Goal: Information Seeking & Learning: Learn about a topic

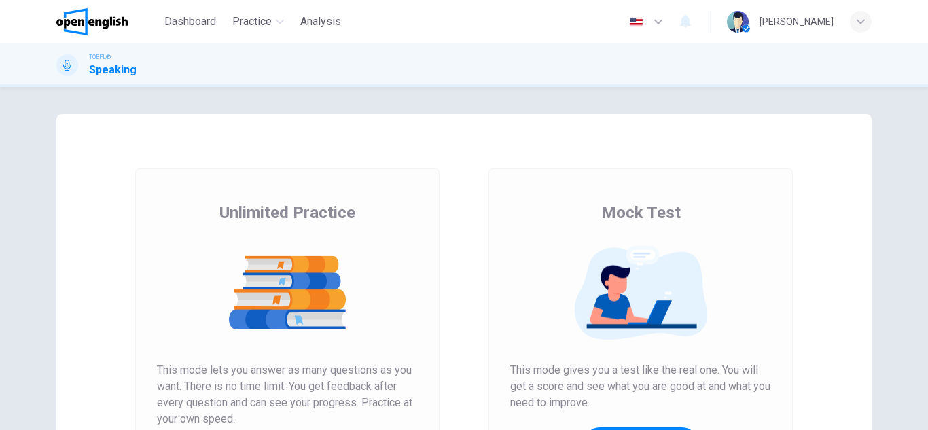
click at [562, 232] on div "Mock Test This mode gives you a test like the real one. You will get a score an…" at bounding box center [640, 347] width 261 height 291
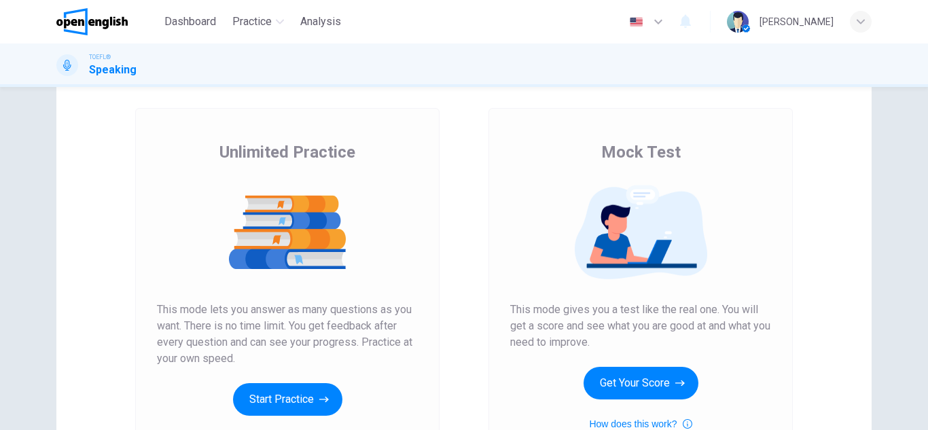
scroll to position [109, 0]
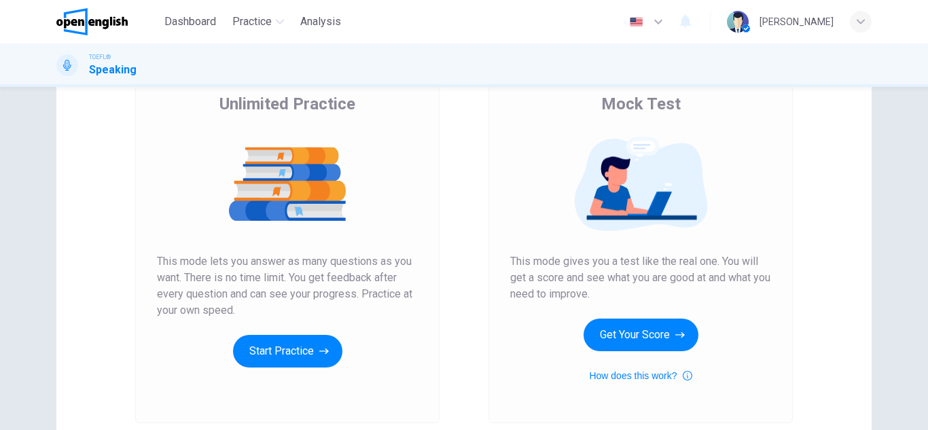
click at [357, 335] on div "Unlimited Practice Mock Test Unlimited Practice This mode lets you answer as ma…" at bounding box center [463, 241] width 815 height 472
drag, startPoint x: 240, startPoint y: 285, endPoint x: 147, endPoint y: 265, distance: 94.4
click at [147, 265] on div "Unlimited Practice This mode lets you answer as many questions as you want. The…" at bounding box center [287, 241] width 304 height 363
drag, startPoint x: 147, startPoint y: 265, endPoint x: 267, endPoint y: 301, distance: 124.8
click at [267, 301] on div "Unlimited Practice This mode lets you answer as many questions as you want. The…" at bounding box center [287, 241] width 304 height 363
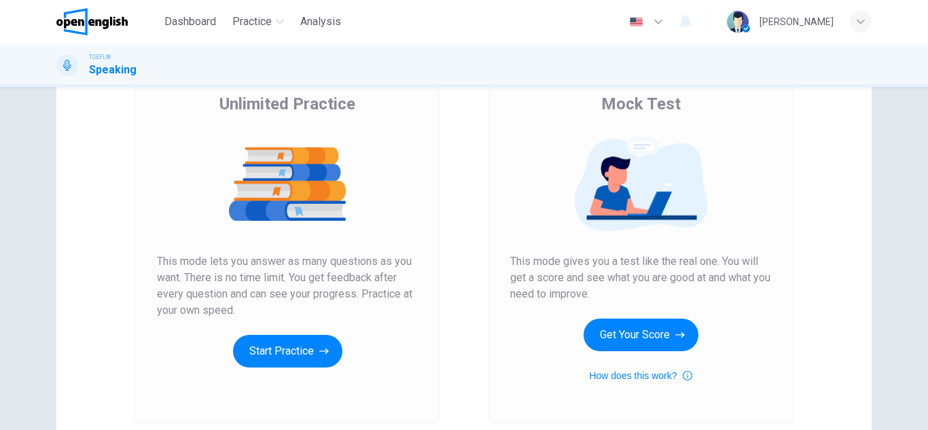
drag, startPoint x: 267, startPoint y: 301, endPoint x: 198, endPoint y: 251, distance: 85.2
click at [198, 251] on div "Unlimited Practice This mode lets you answer as many questions as you want. The…" at bounding box center [287, 230] width 261 height 274
drag, startPoint x: 218, startPoint y: 270, endPoint x: 263, endPoint y: 305, distance: 57.1
click at [263, 305] on span "This mode lets you answer as many questions as you want. There is no time limit…" at bounding box center [287, 285] width 261 height 65
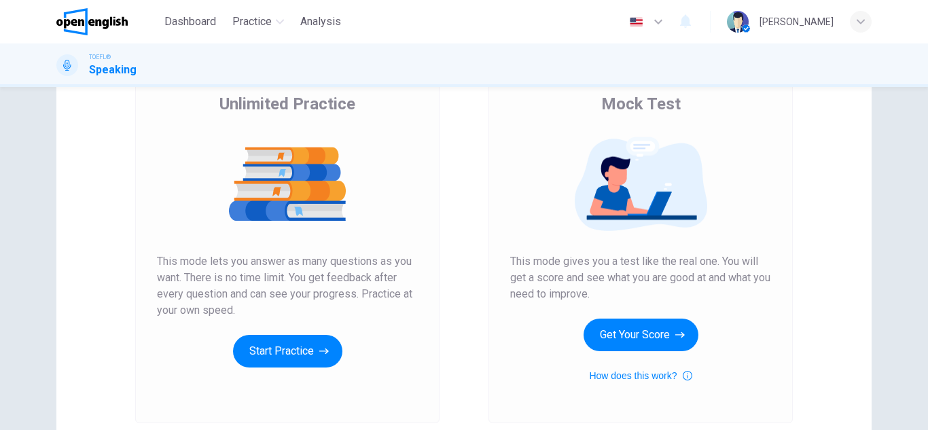
click at [263, 305] on span "This mode lets you answer as many questions as you want. There is no time limit…" at bounding box center [287, 285] width 261 height 65
drag, startPoint x: 202, startPoint y: 311, endPoint x: 153, endPoint y: 272, distance: 62.3
click at [157, 272] on span "This mode lets you answer as many questions as you want. There is no time limit…" at bounding box center [287, 285] width 261 height 65
drag, startPoint x: 619, startPoint y: 290, endPoint x: 508, endPoint y: 265, distance: 113.5
click at [510, 265] on span "This mode gives you a test like the real one. You will get a score and see what…" at bounding box center [640, 277] width 261 height 49
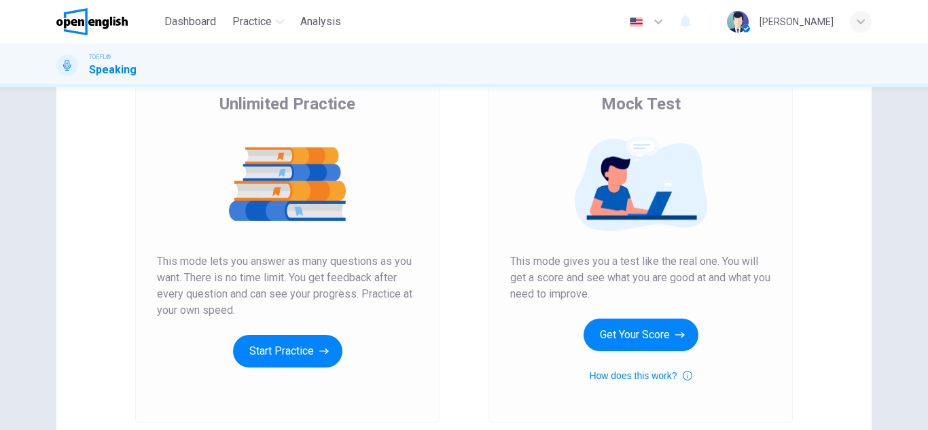
drag, startPoint x: 508, startPoint y: 265, endPoint x: 617, endPoint y: 293, distance: 113.0
click at [617, 293] on span "This mode gives you a test like the real one. You will get a score and see what…" at bounding box center [640, 277] width 261 height 49
click at [312, 367] on button "Start Practice" at bounding box center [287, 351] width 109 height 33
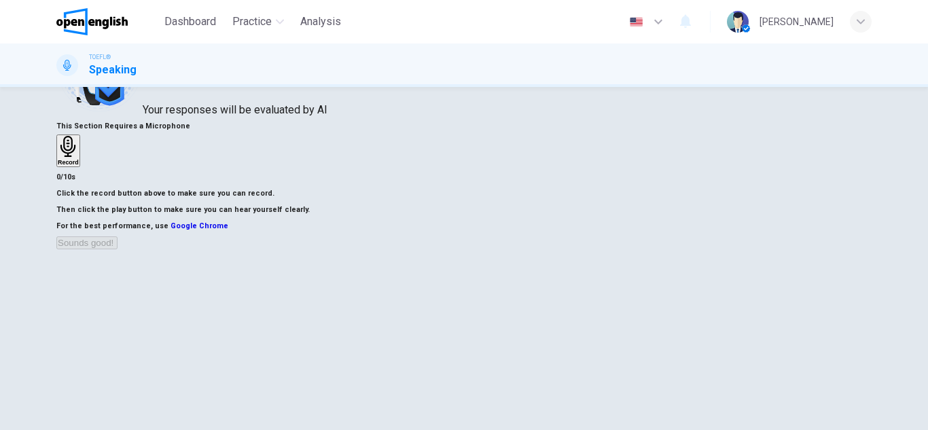
scroll to position [97, 0]
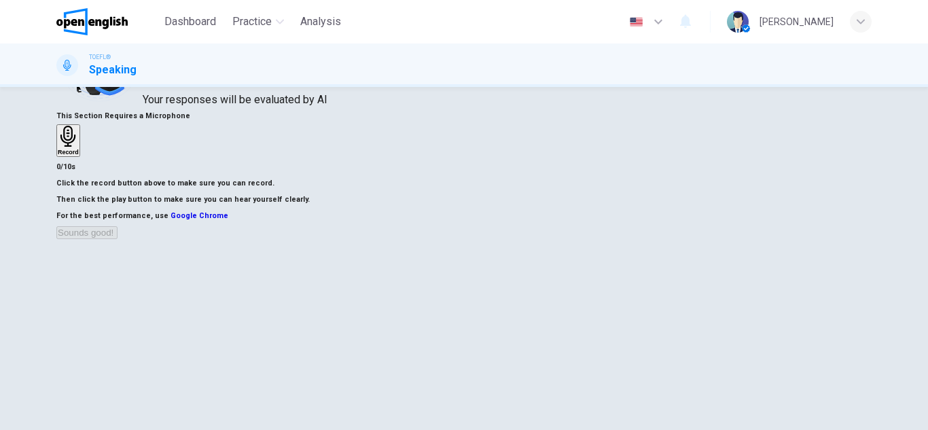
click at [79, 156] on h6 "Record" at bounding box center [68, 152] width 21 height 7
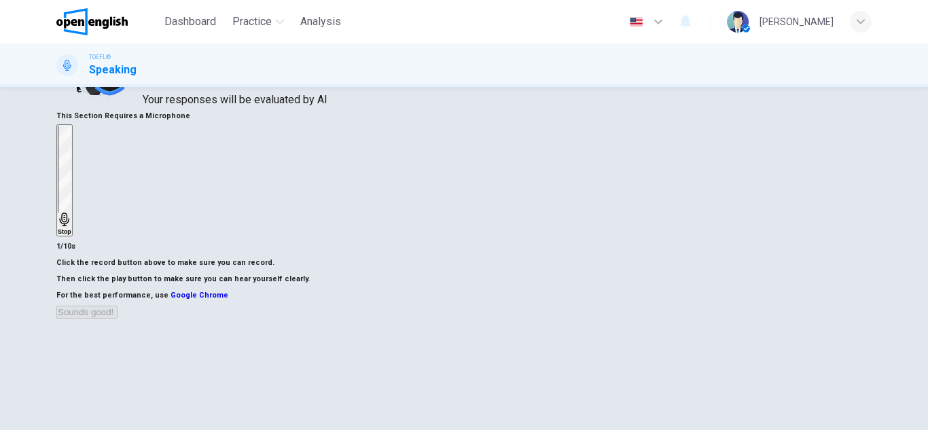
click at [71, 228] on h6 "Stop" at bounding box center [65, 231] width 14 height 7
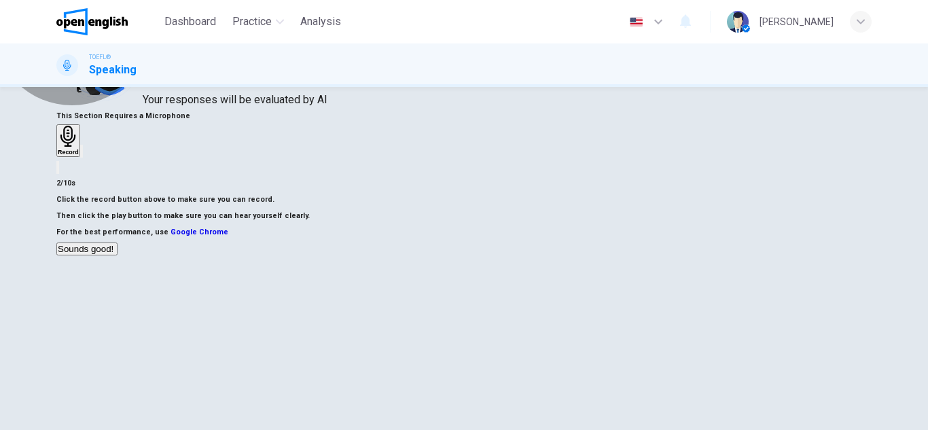
click at [117, 255] on button "Sounds good!" at bounding box center [86, 248] width 61 height 13
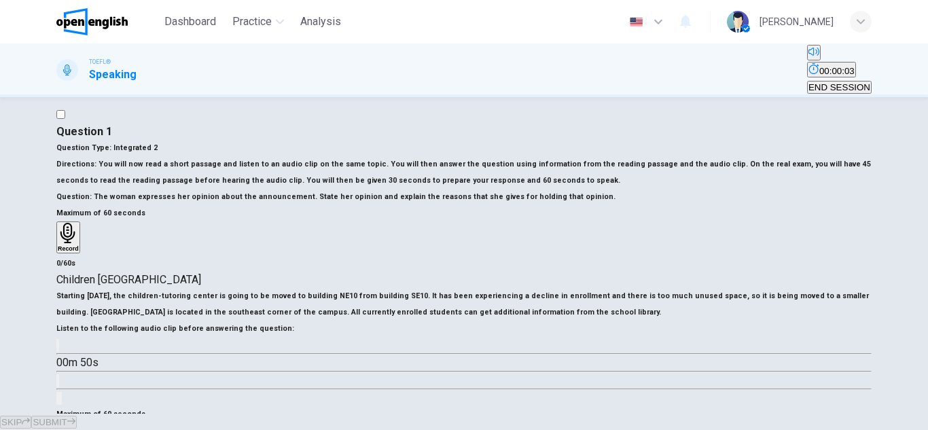
scroll to position [16, 0]
drag, startPoint x: 64, startPoint y: 199, endPoint x: 339, endPoint y: 221, distance: 276.0
click at [339, 206] on div "Question 1 Question Type : Integrated 2 Directions : You will now read a short …" at bounding box center [463, 165] width 815 height 81
drag, startPoint x: 355, startPoint y: 230, endPoint x: 196, endPoint y: 209, distance: 160.3
click at [196, 186] on span "You will now read a short passage and listen to an audio clip on the same topic…" at bounding box center [463, 173] width 814 height 25
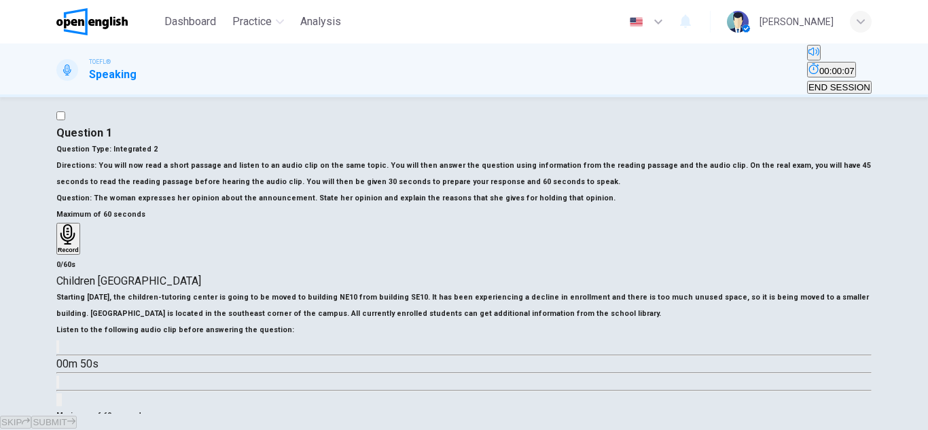
click at [76, 186] on span "You will now read a short passage and listen to an audio clip on the same topic…" at bounding box center [463, 173] width 814 height 25
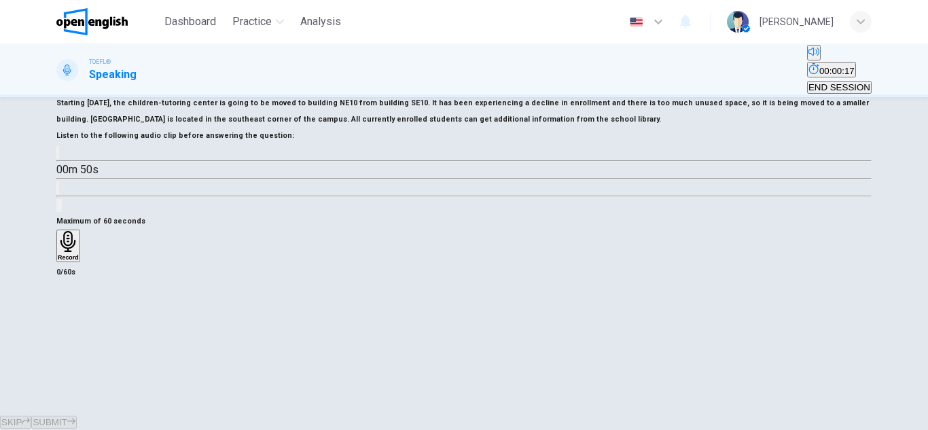
scroll to position [233, 0]
click at [58, 156] on icon "button" at bounding box center [58, 156] width 0 height 0
type input "**"
type input "*"
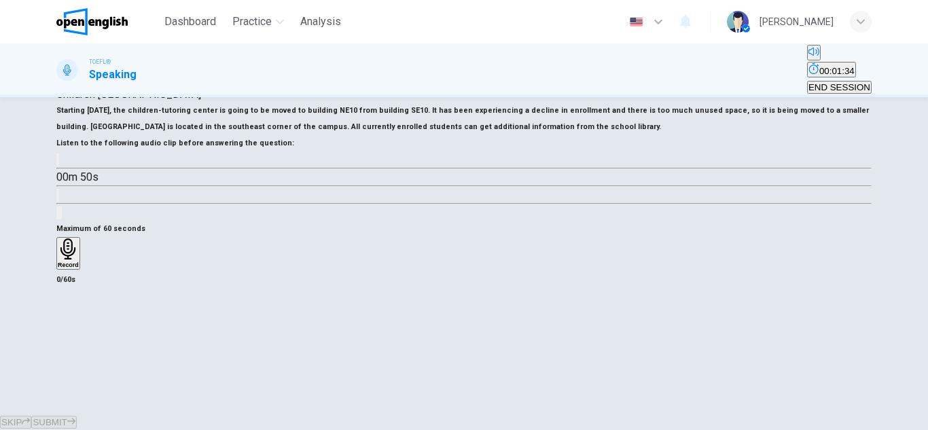
scroll to position [206, 0]
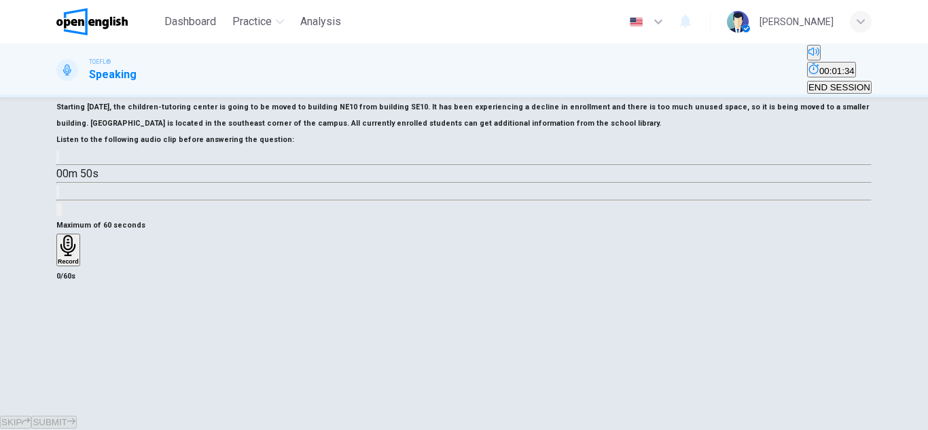
click at [79, 256] on icon "button" at bounding box center [68, 245] width 21 height 21
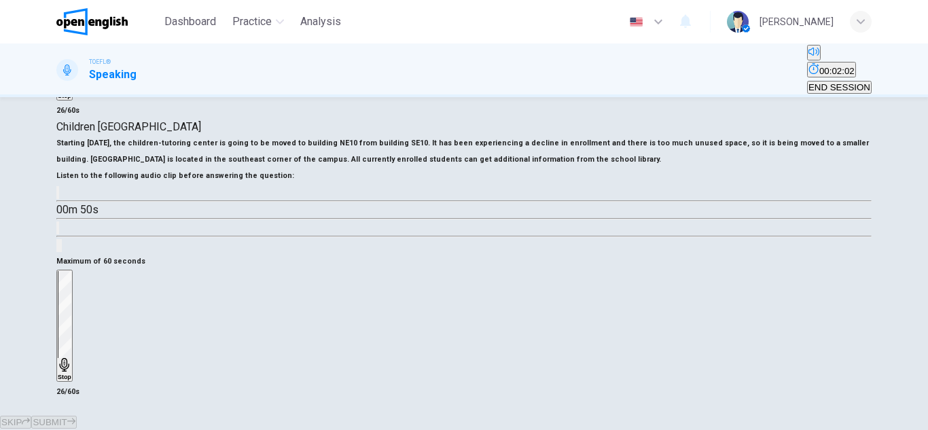
scroll to position [260, 0]
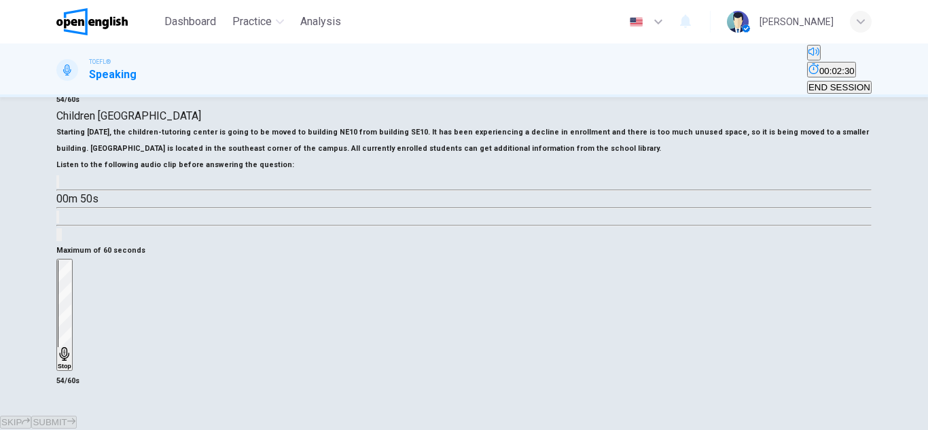
click at [69, 347] on icon "button" at bounding box center [64, 354] width 10 height 14
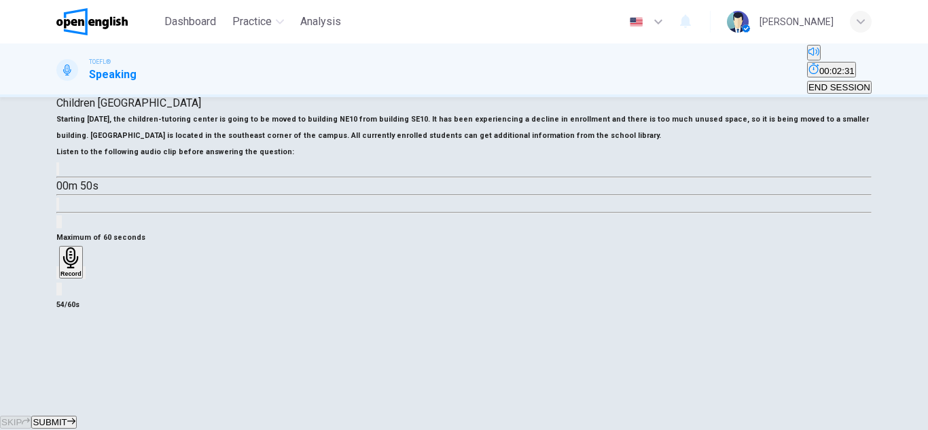
click at [67, 417] on span "SUBMIT" at bounding box center [50, 422] width 34 height 10
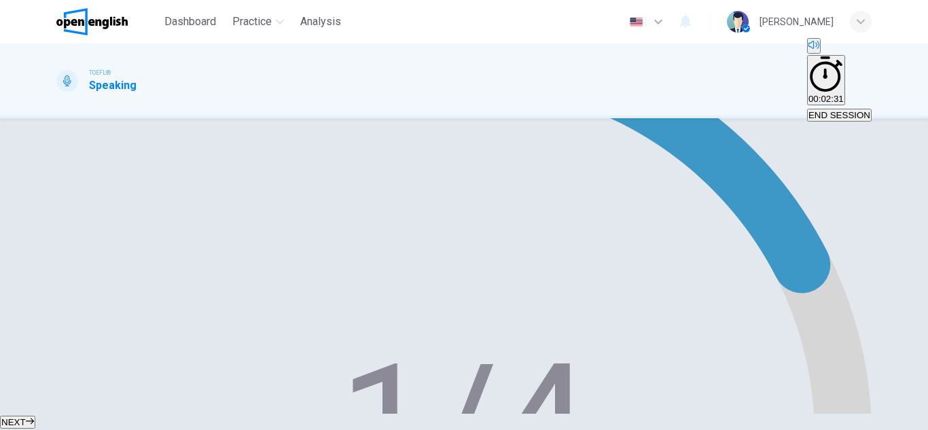
scroll to position [220, 0]
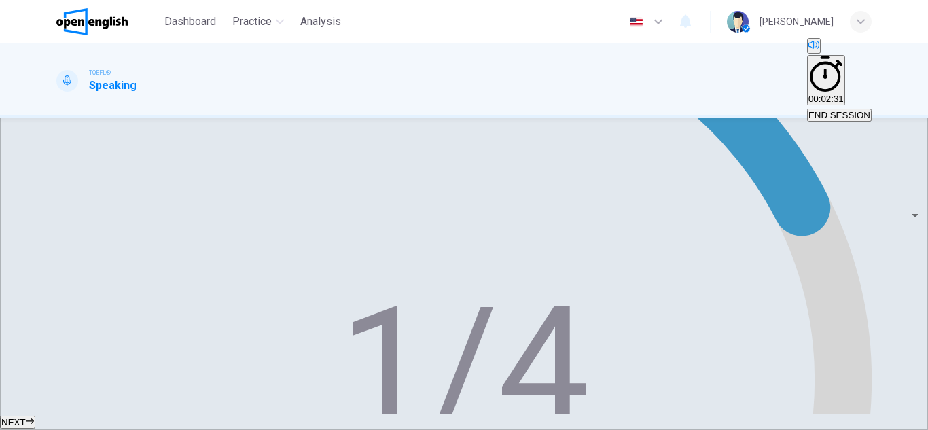
scroll to position [329, 0]
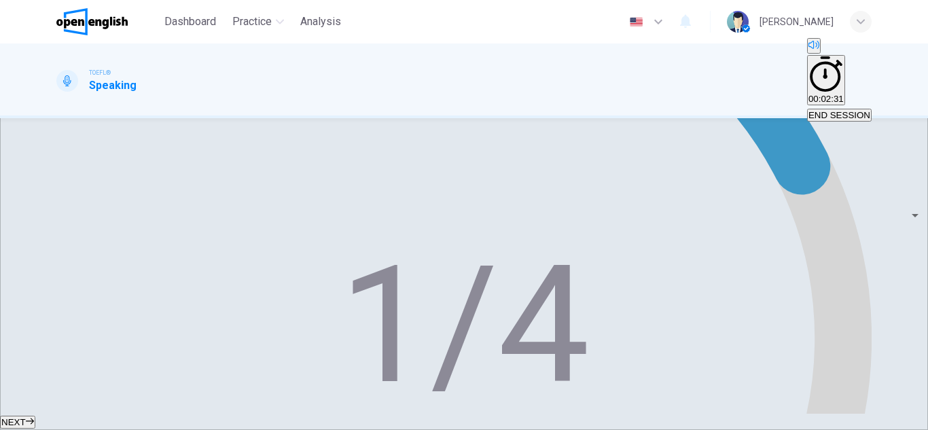
drag, startPoint x: 490, startPoint y: 223, endPoint x: 724, endPoint y: 325, distance: 254.6
drag, startPoint x: 724, startPoint y: 325, endPoint x: 502, endPoint y: 212, distance: 249.1
drag, startPoint x: 502, startPoint y: 212, endPoint x: 736, endPoint y: 331, distance: 262.4
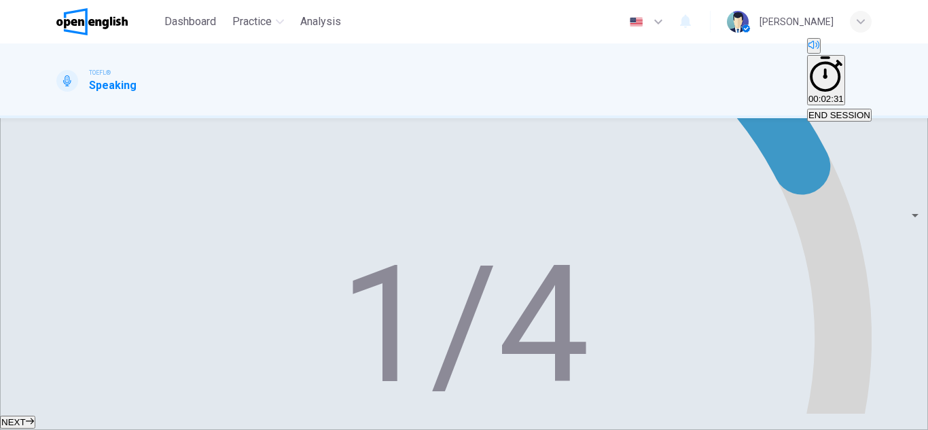
drag, startPoint x: 736, startPoint y: 331, endPoint x: 551, endPoint y: 182, distance: 237.6
drag, startPoint x: 541, startPoint y: 224, endPoint x: 693, endPoint y: 223, distance: 152.1
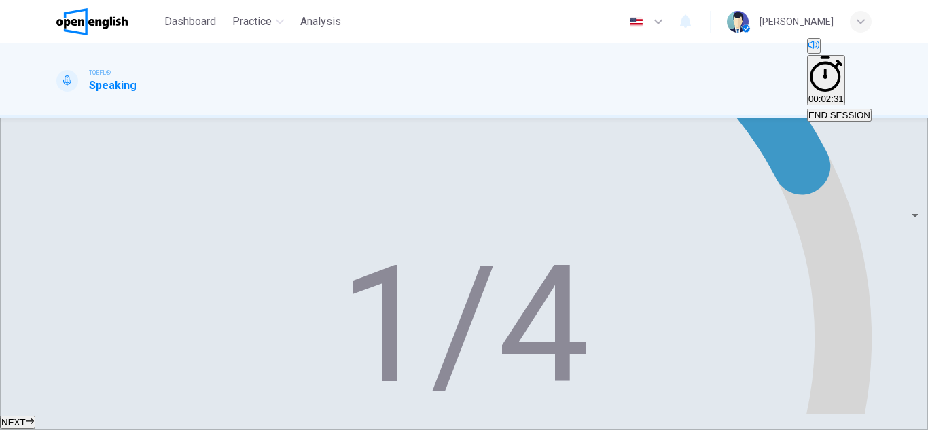
drag, startPoint x: 693, startPoint y: 223, endPoint x: 749, endPoint y: 323, distance: 115.2
drag, startPoint x: 749, startPoint y: 323, endPoint x: 691, endPoint y: 239, distance: 102.5
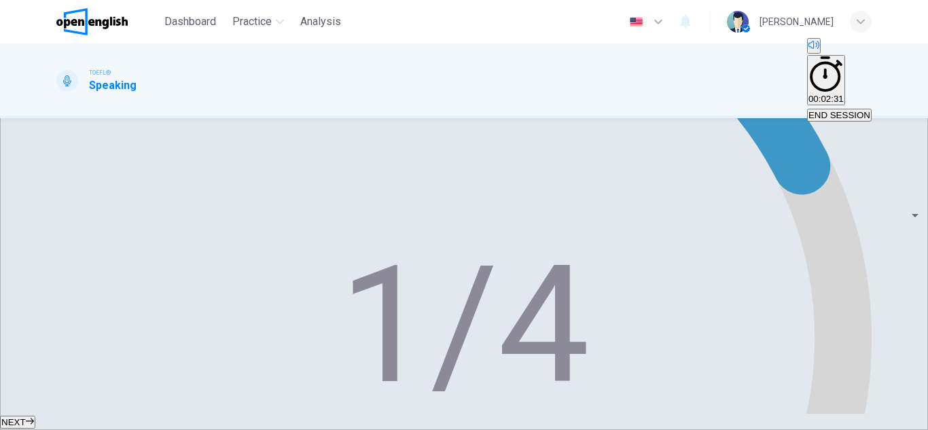
drag, startPoint x: 691, startPoint y: 239, endPoint x: 742, endPoint y: 322, distance: 97.3
drag, startPoint x: 720, startPoint y: 336, endPoint x: 637, endPoint y: 311, distance: 86.6
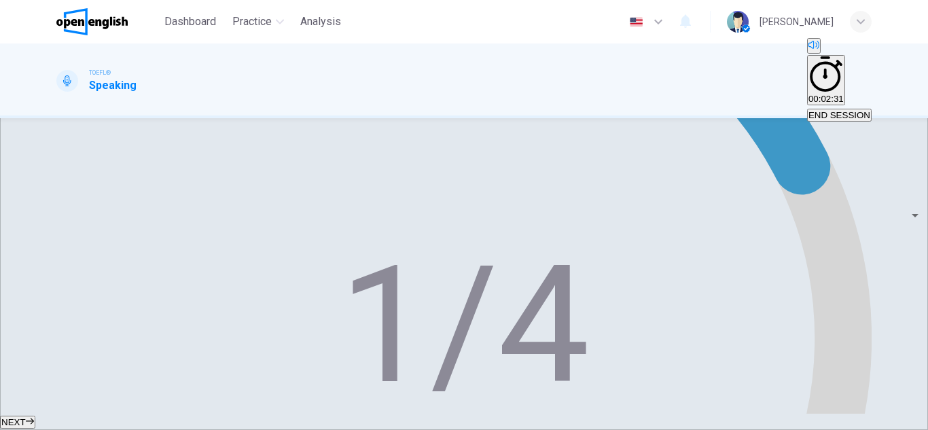
drag, startPoint x: 637, startPoint y: 311, endPoint x: 719, endPoint y: 329, distance: 84.1
drag, startPoint x: 719, startPoint y: 329, endPoint x: 857, endPoint y: 314, distance: 138.7
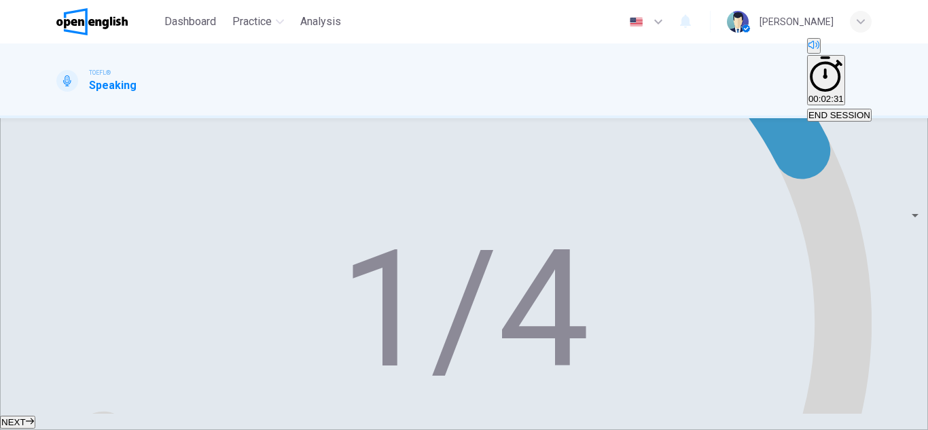
scroll to position [291, 0]
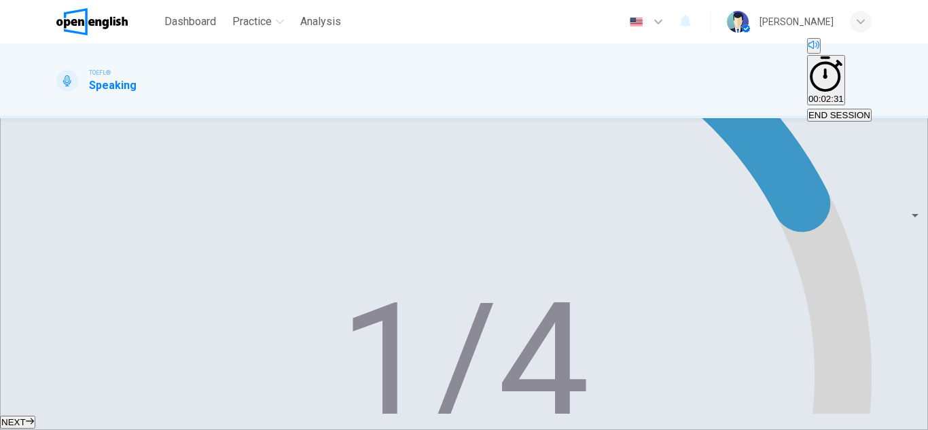
type input "*"
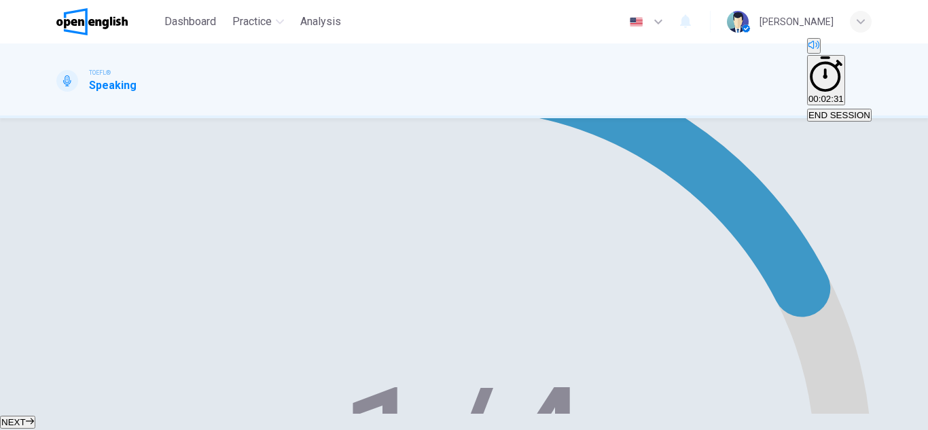
scroll to position [194, 0]
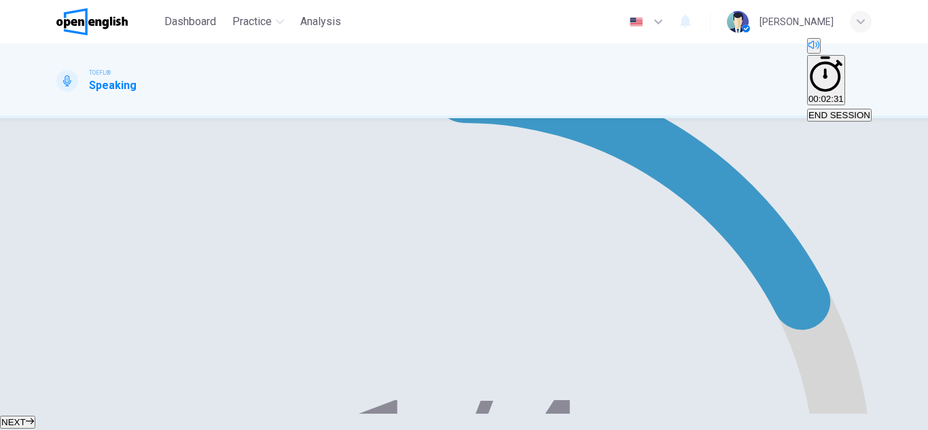
type input "*"
click at [26, 417] on span "NEXT" at bounding box center [13, 422] width 24 height 10
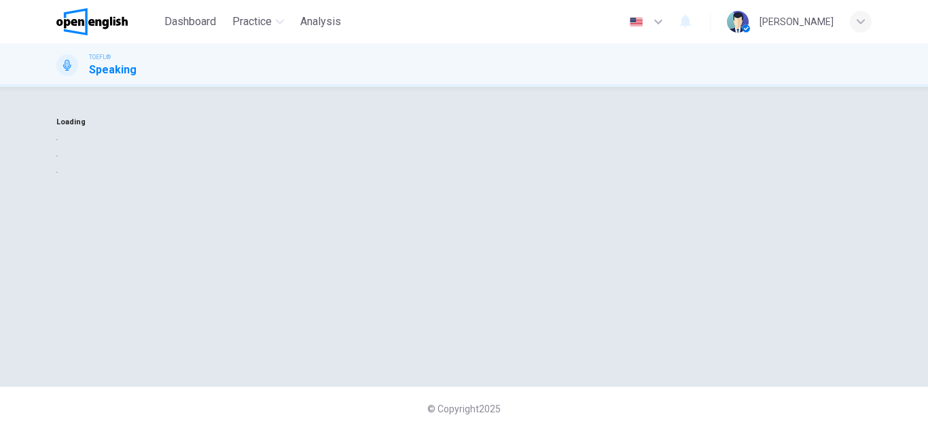
scroll to position [0, 0]
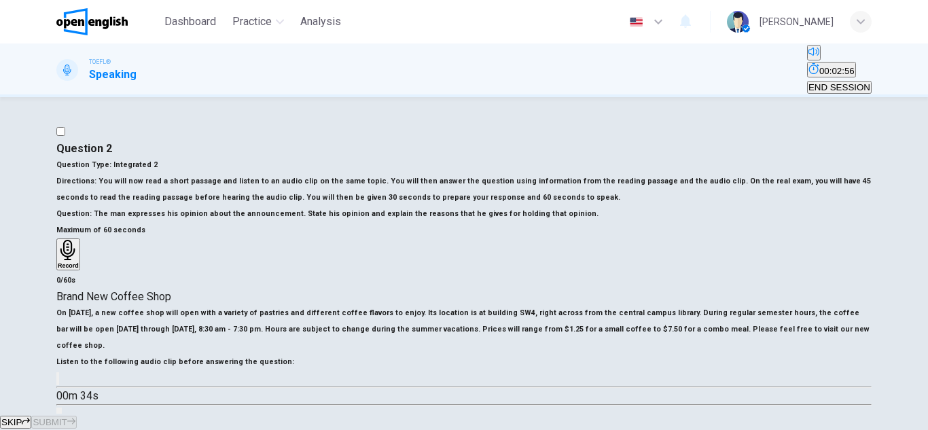
drag, startPoint x: 391, startPoint y: 211, endPoint x: 457, endPoint y: 247, distance: 75.1
click at [457, 206] on h6 "Directions : You will now read a short passage and listen to an audio clip on t…" at bounding box center [463, 189] width 815 height 33
click at [420, 206] on h6 "Directions : You will now read a short passage and listen to an audio clip on t…" at bounding box center [463, 189] width 815 height 33
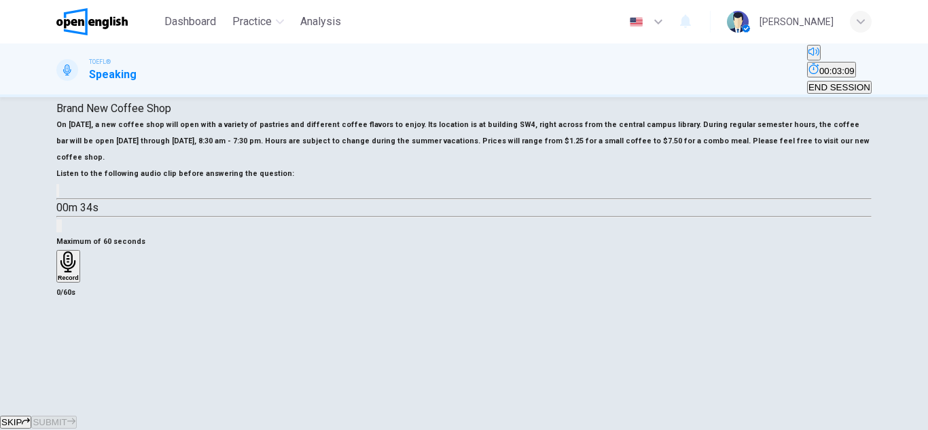
scroll to position [190, 0]
click at [59, 195] on button "button" at bounding box center [57, 188] width 3 height 13
click at [58, 232] on div "Brand New Coffee Shop On [DATE], a new coffee shop will open with a variety of …" at bounding box center [463, 164] width 815 height 133
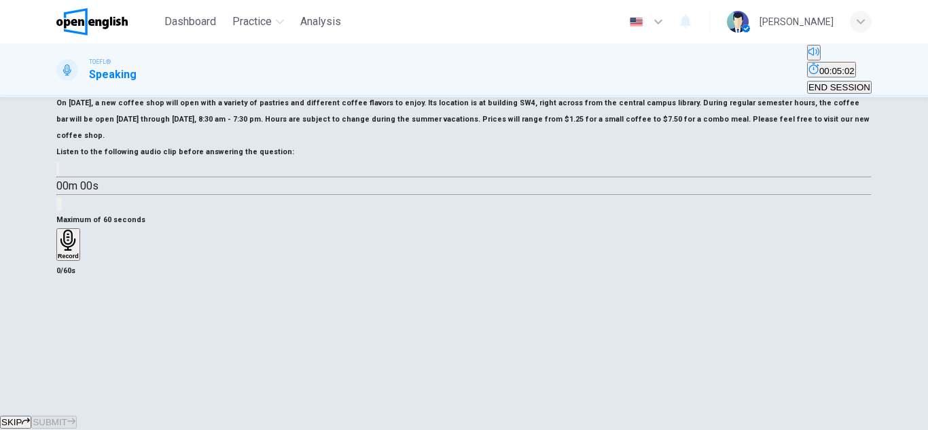
type input "*"
click at [611, 212] on div "Maximum of 60 seconds Record 0/60s" at bounding box center [463, 245] width 815 height 67
click at [79, 259] on div "Record" at bounding box center [68, 245] width 21 height 30
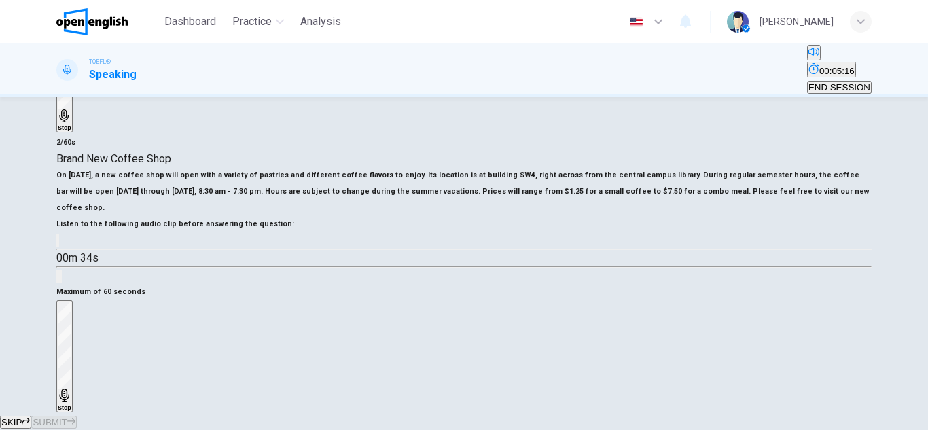
click at [71, 404] on h6 "Stop" at bounding box center [65, 407] width 14 height 7
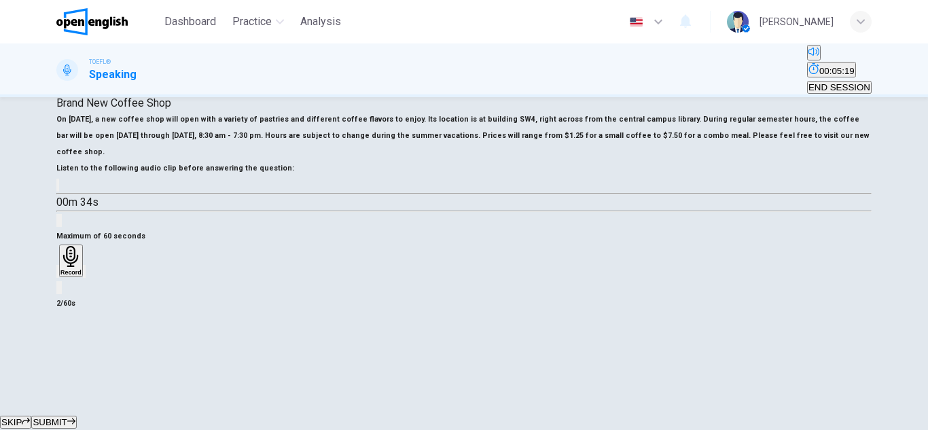
click at [81, 276] on div "Record" at bounding box center [70, 261] width 21 height 30
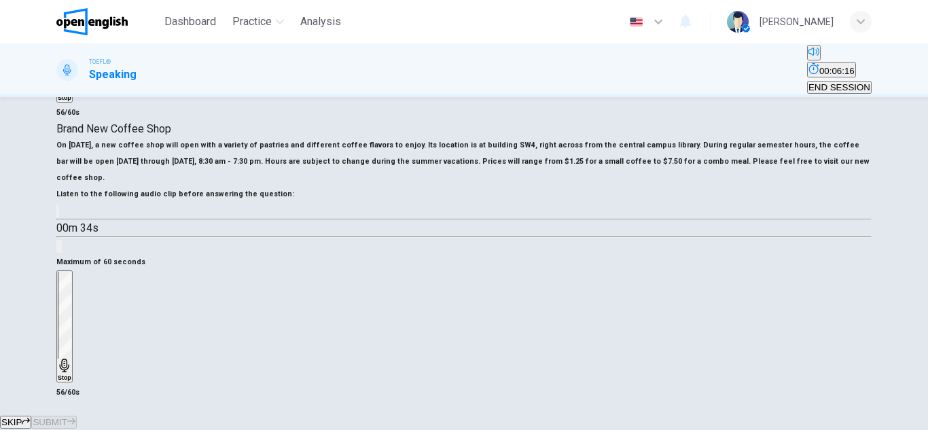
scroll to position [244, 0]
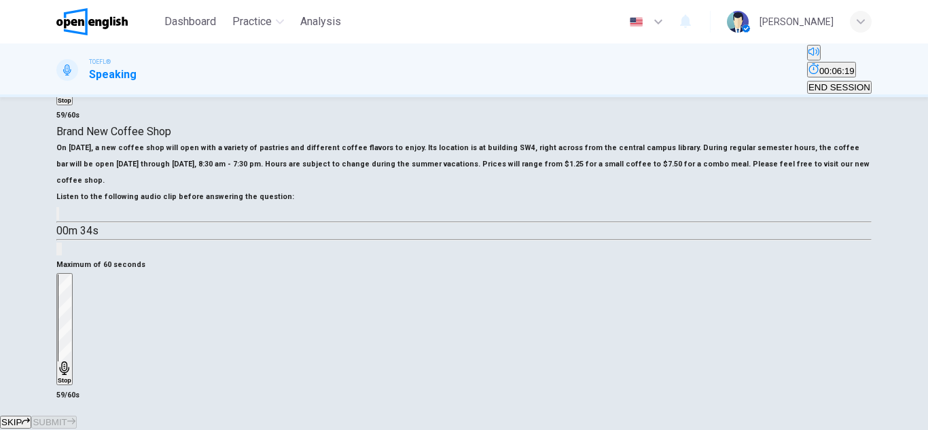
click at [71, 293] on div "Stop" at bounding box center [65, 328] width 14 height 109
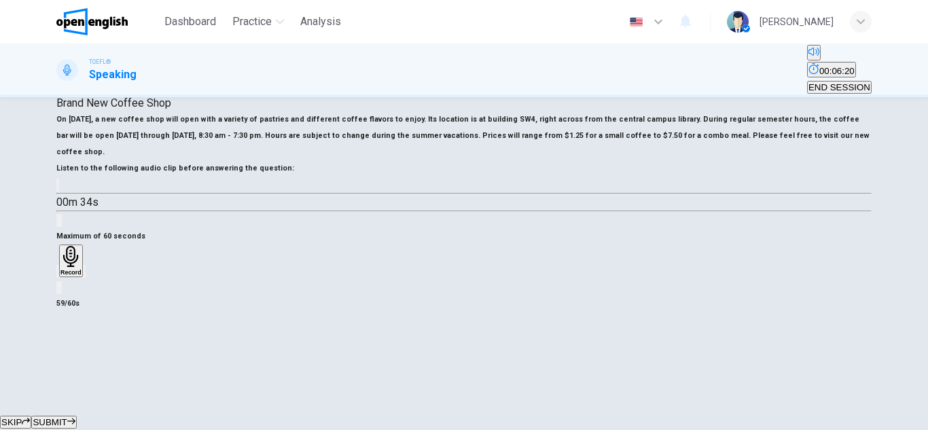
click at [67, 417] on span "SUBMIT" at bounding box center [50, 422] width 34 height 10
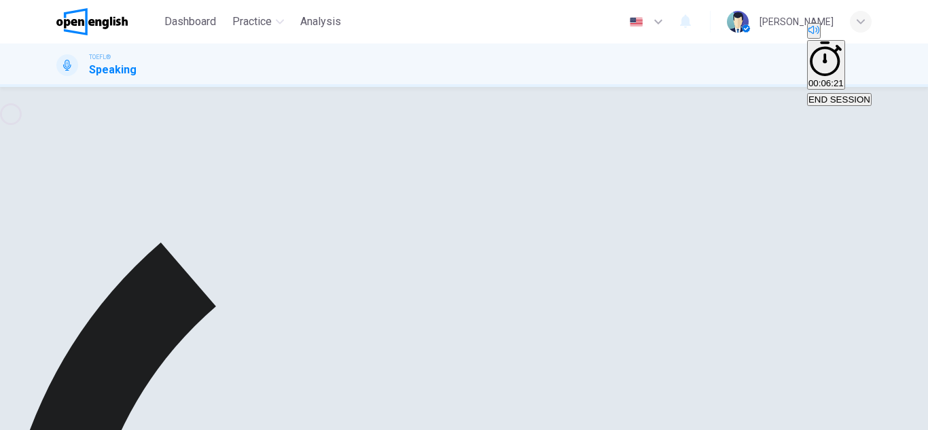
scroll to position [308, 0]
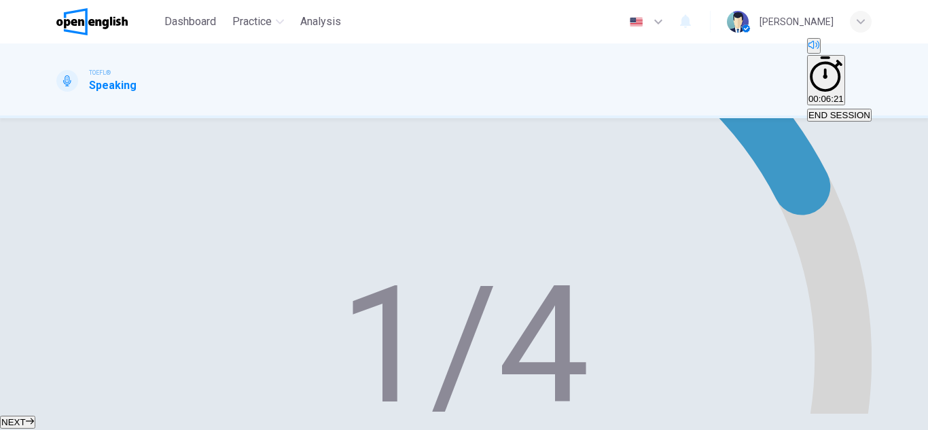
drag, startPoint x: 727, startPoint y: 244, endPoint x: 786, endPoint y: 336, distance: 109.3
drag, startPoint x: 786, startPoint y: 336, endPoint x: 513, endPoint y: 245, distance: 287.1
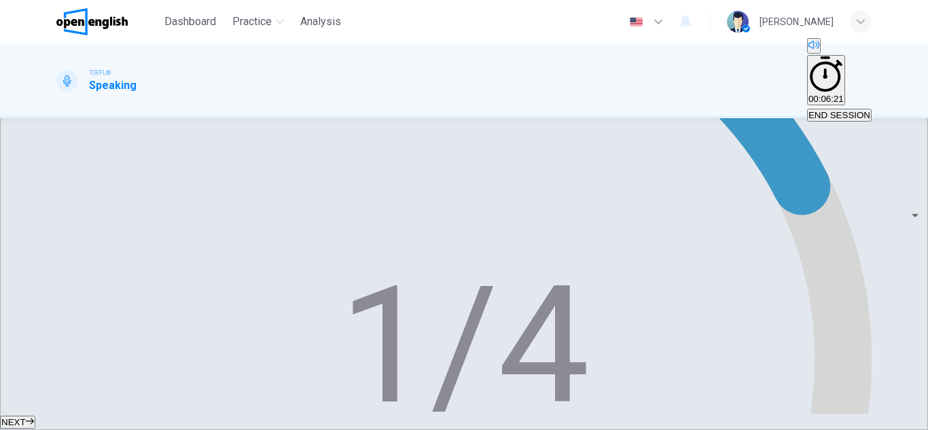
drag, startPoint x: 513, startPoint y: 245, endPoint x: 719, endPoint y: 292, distance: 211.1
drag, startPoint x: 623, startPoint y: 287, endPoint x: 742, endPoint y: 338, distance: 129.6
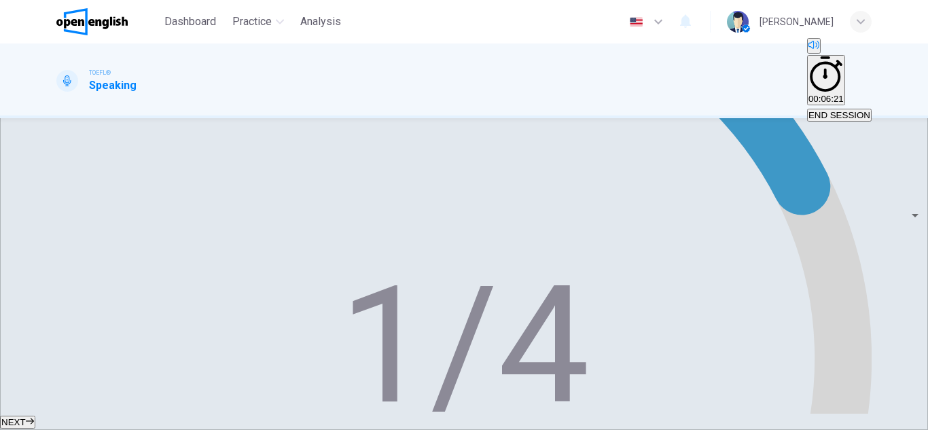
drag, startPoint x: 742, startPoint y: 340, endPoint x: 506, endPoint y: 279, distance: 243.3
drag, startPoint x: 616, startPoint y: 271, endPoint x: 668, endPoint y: 301, distance: 59.6
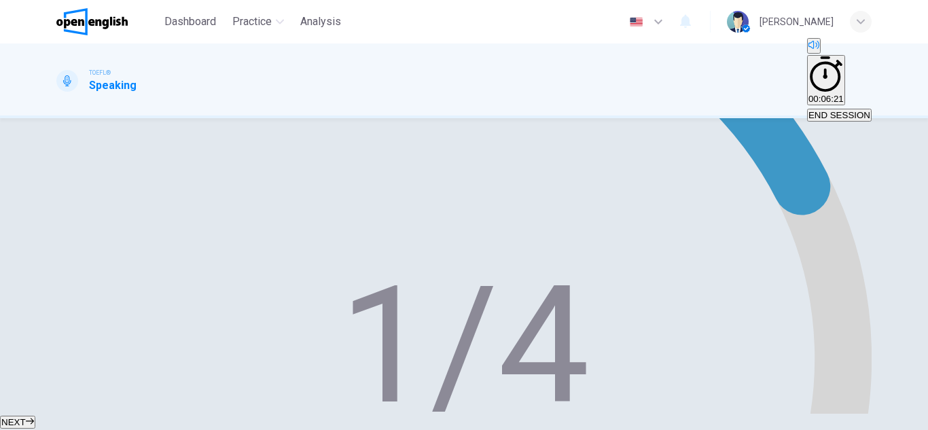
type input "*"
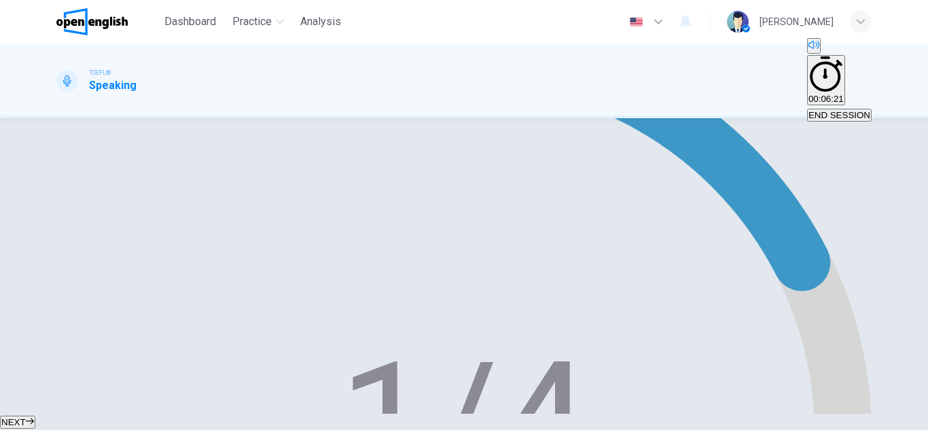
scroll to position [260, 0]
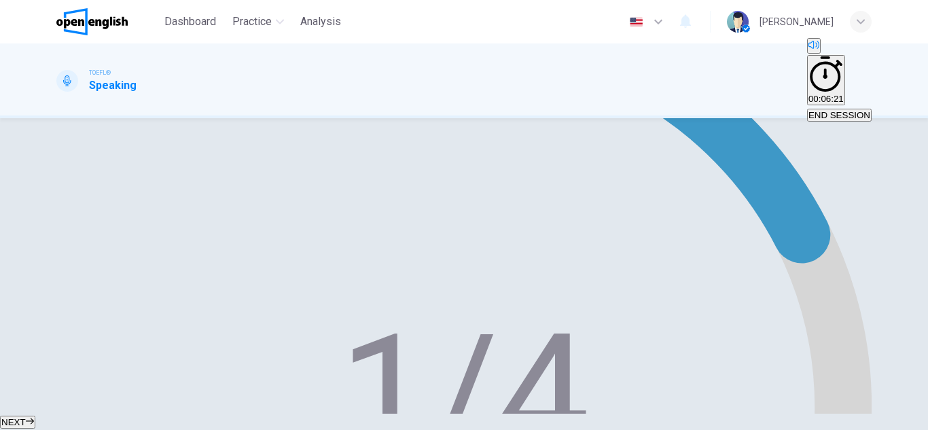
type input "*"
click at [34, 417] on icon "button" at bounding box center [30, 421] width 8 height 8
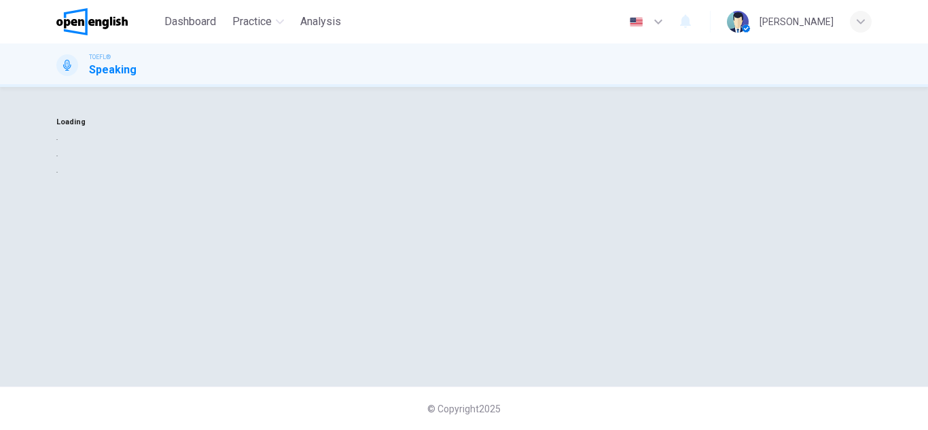
scroll to position [0, 0]
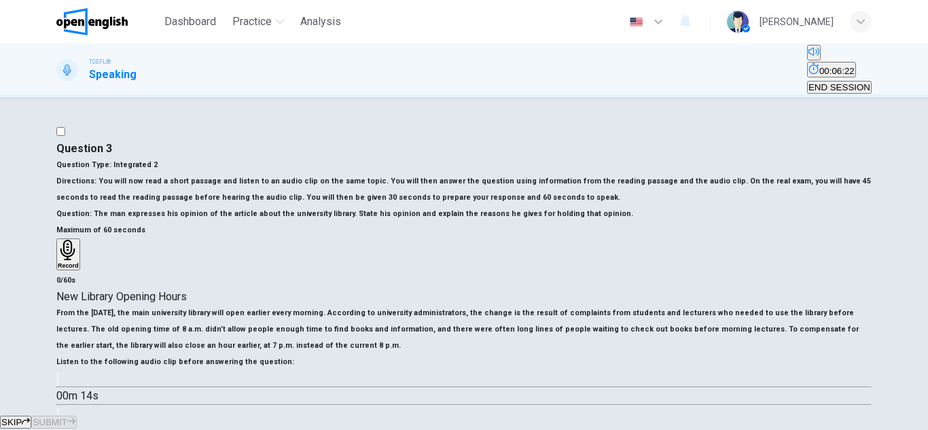
drag, startPoint x: 349, startPoint y: 189, endPoint x: 482, endPoint y: 255, distance: 148.8
click at [482, 222] on div "Question Type : Integrated 2 Directions : You will now read a short passage and…" at bounding box center [463, 189] width 815 height 65
drag, startPoint x: 482, startPoint y: 255, endPoint x: 473, endPoint y: 181, distance: 74.6
click at [473, 181] on div "Question Type : Integrated 2 Directions : You will now read a short passage and…" at bounding box center [463, 189] width 815 height 65
click at [473, 173] on h6 "Question Type : Integrated 2" at bounding box center [463, 165] width 815 height 16
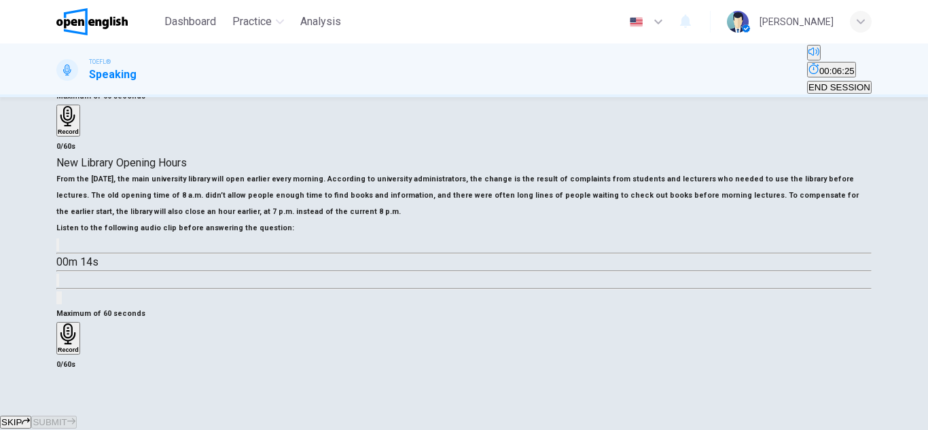
scroll to position [136, 0]
click at [848, 82] on span "END SESSION" at bounding box center [839, 87] width 62 height 10
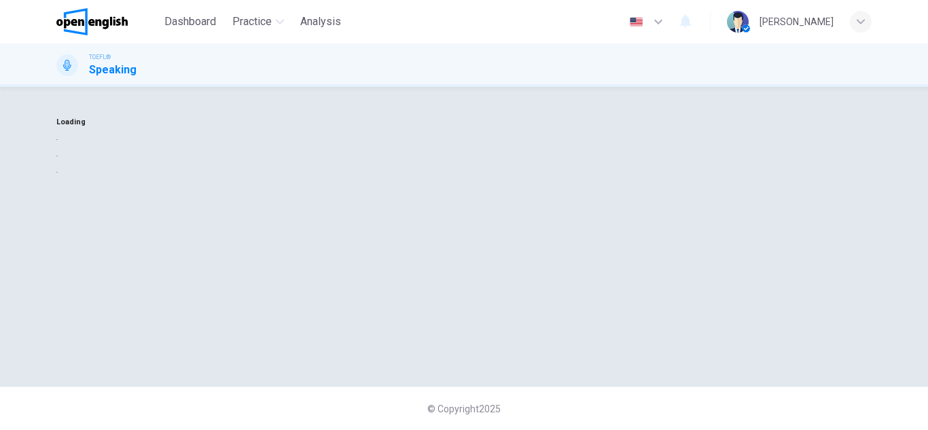
scroll to position [0, 0]
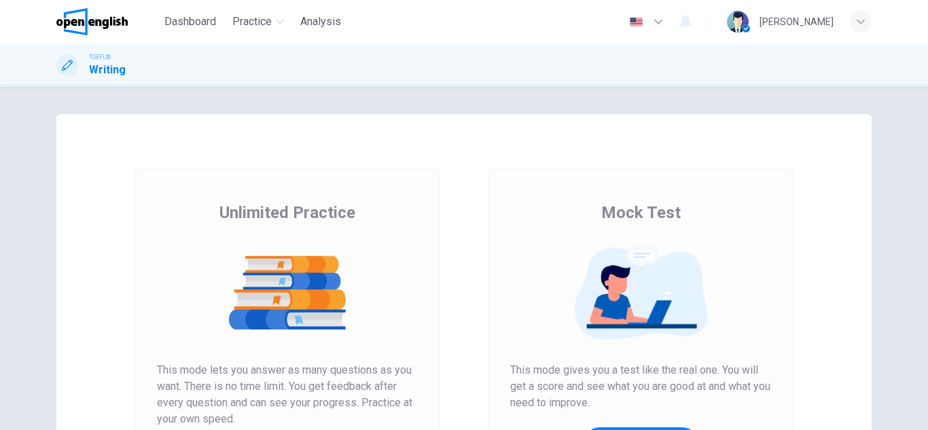
scroll to position [132, 0]
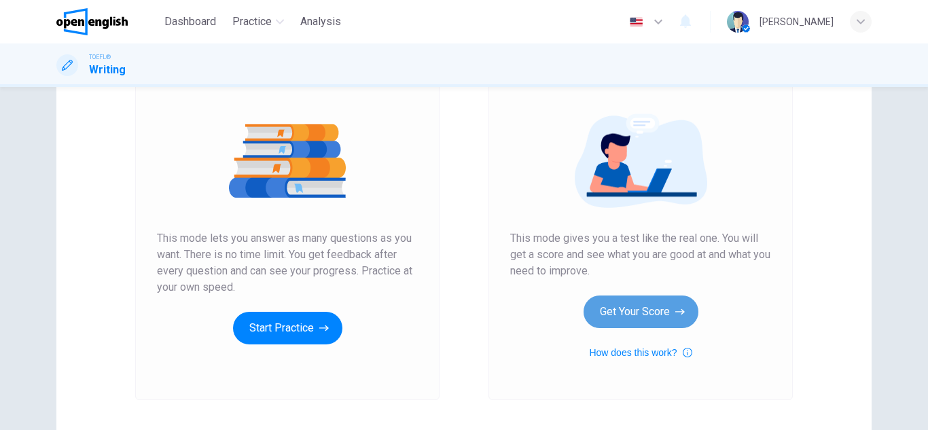
click at [619, 316] on button "Get Your Score" at bounding box center [640, 311] width 115 height 33
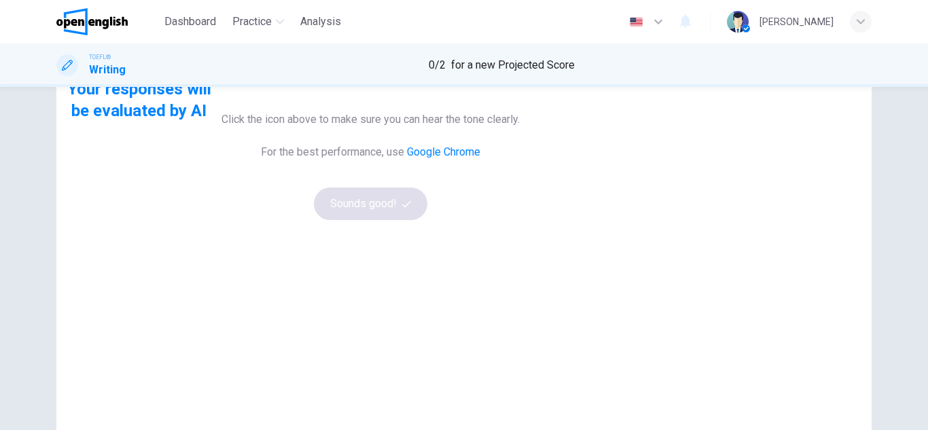
scroll to position [139, 0]
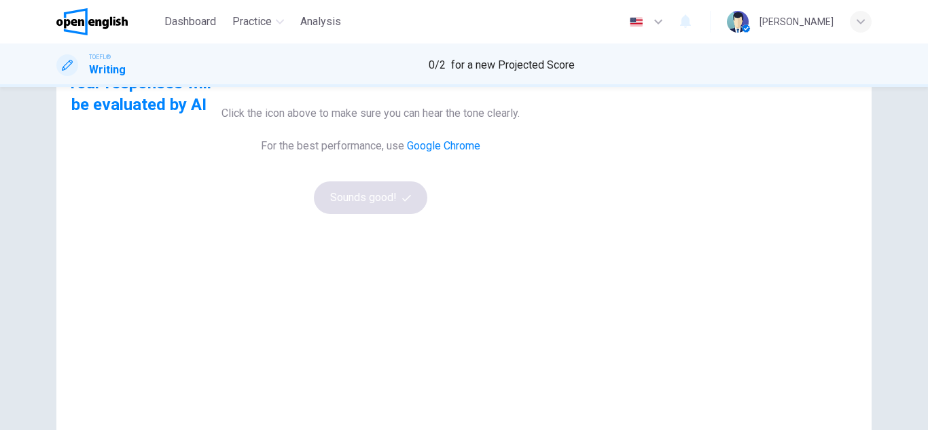
click at [372, 55] on button "button" at bounding box center [370, 48] width 3 height 13
click at [428, 214] on button "Sounds good!" at bounding box center [371, 197] width 114 height 33
